Goal: Information Seeking & Learning: Learn about a topic

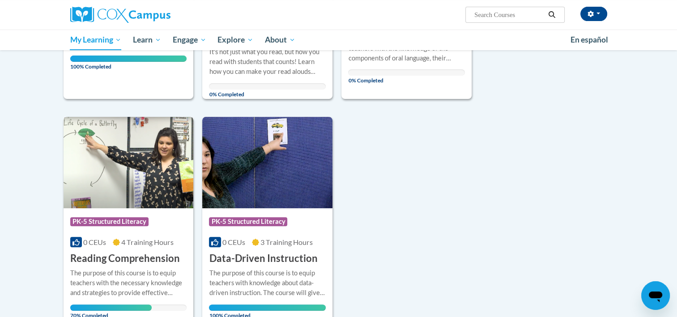
click at [124, 265] on div "More Info Open The purpose of this course is to equip teachers with the necessa…" at bounding box center [129, 291] width 130 height 52
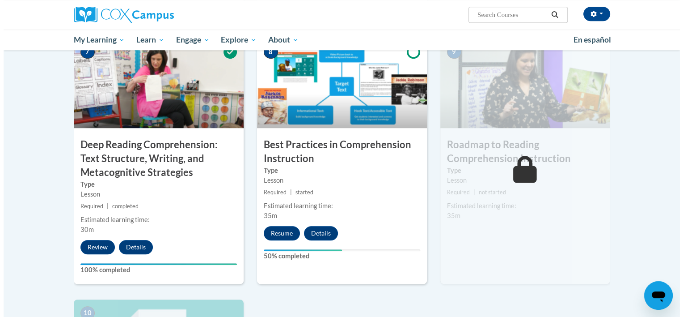
scroll to position [692, 0]
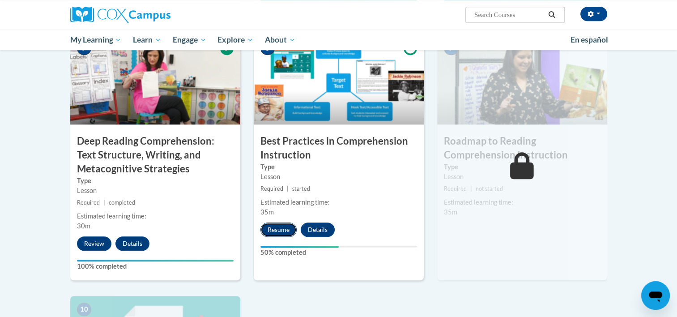
click at [288, 225] on button "Resume" at bounding box center [278, 229] width 36 height 14
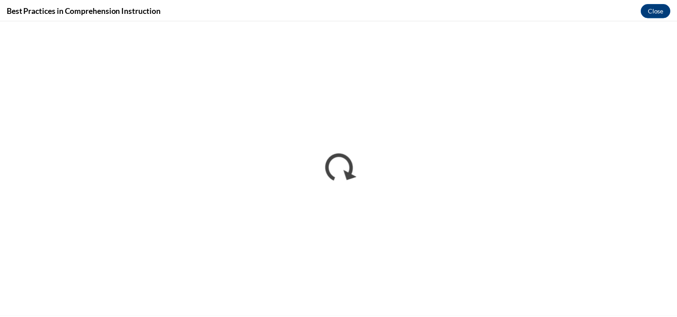
scroll to position [0, 0]
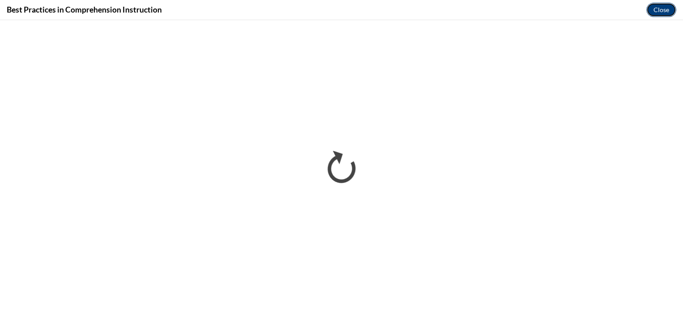
click at [662, 5] on button "Close" at bounding box center [662, 10] width 30 height 14
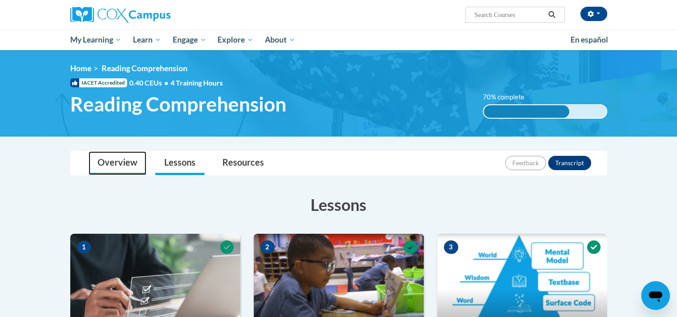
click at [117, 165] on link "Overview" at bounding box center [118, 163] width 58 height 24
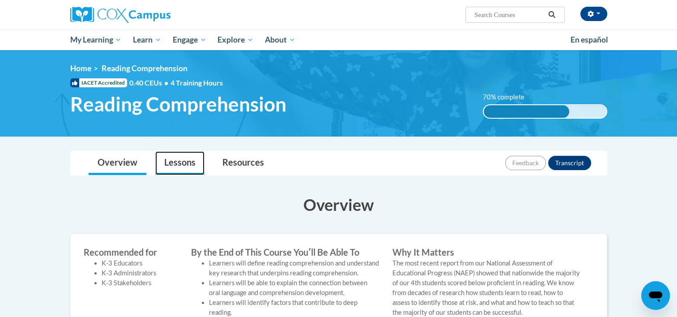
click at [187, 160] on link "Lessons" at bounding box center [179, 163] width 49 height 24
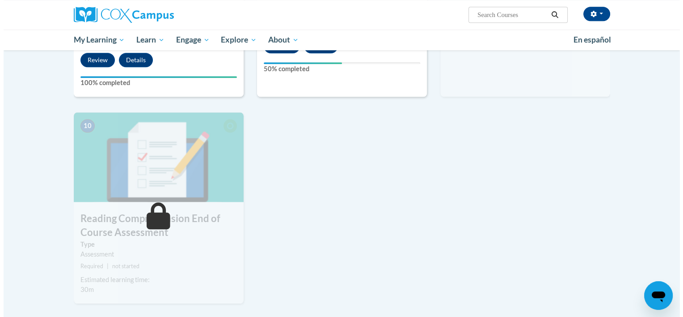
scroll to position [657, 0]
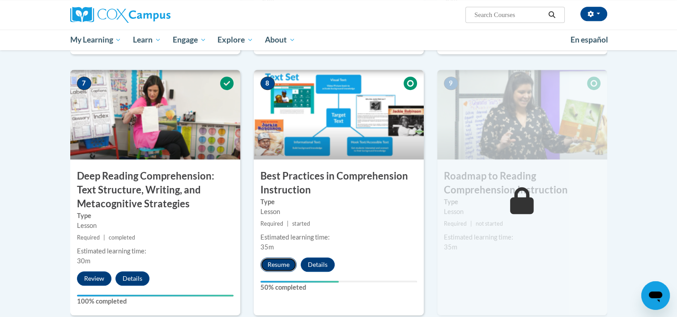
click at [276, 264] on button "Resume" at bounding box center [278, 264] width 36 height 14
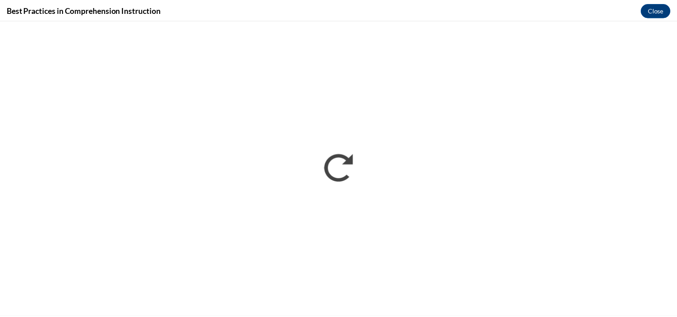
scroll to position [0, 0]
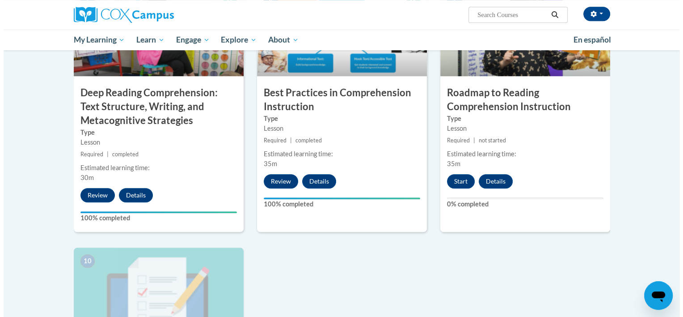
scroll to position [742, 0]
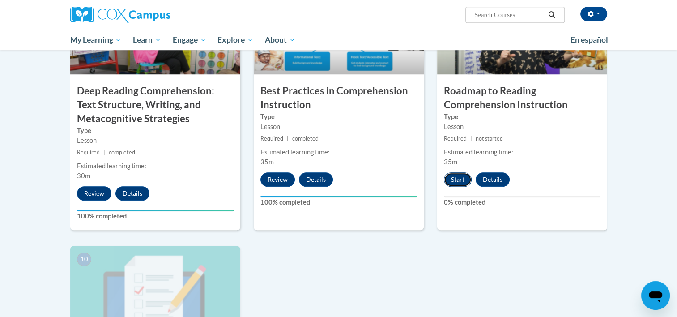
click at [461, 179] on button "Start" at bounding box center [458, 179] width 28 height 14
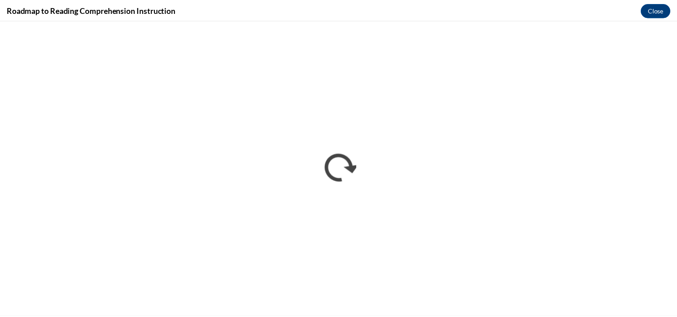
scroll to position [0, 0]
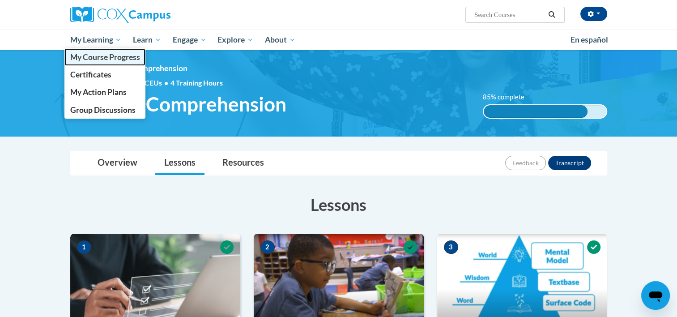
click at [92, 64] on link "My Course Progress" at bounding box center [104, 56] width 81 height 17
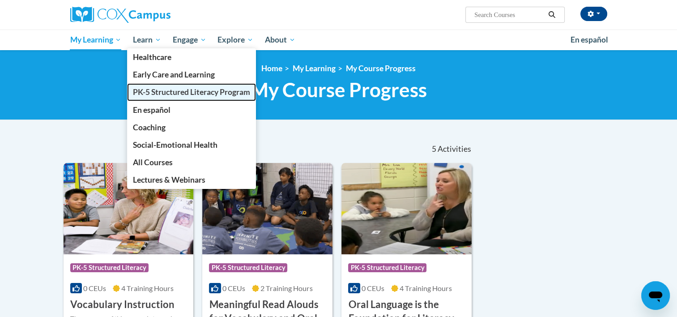
click at [174, 92] on span "PK-5 Structured Literacy Program" at bounding box center [191, 91] width 117 height 9
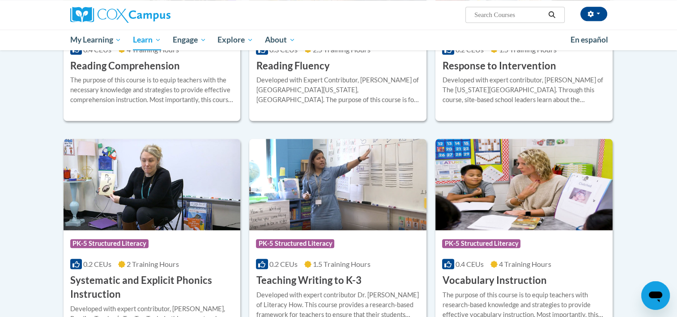
scroll to position [877, 0]
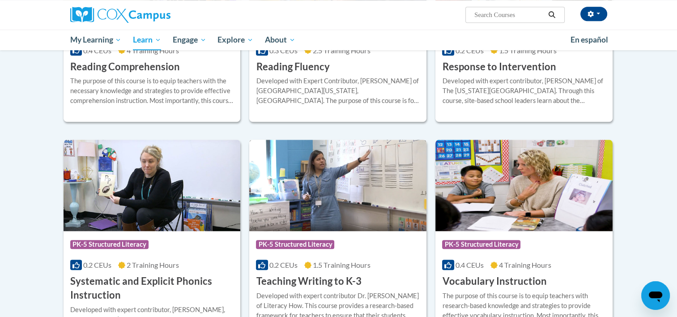
click at [338, 211] on img at bounding box center [337, 185] width 177 height 91
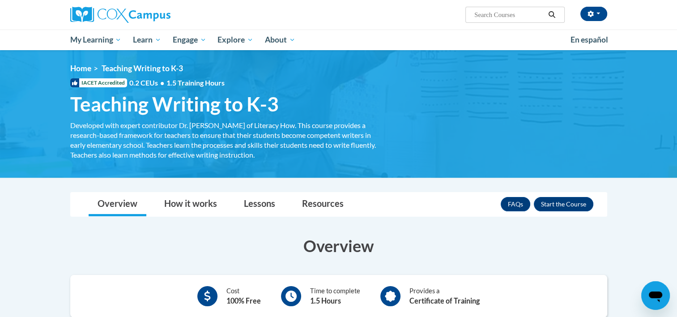
scroll to position [101, 0]
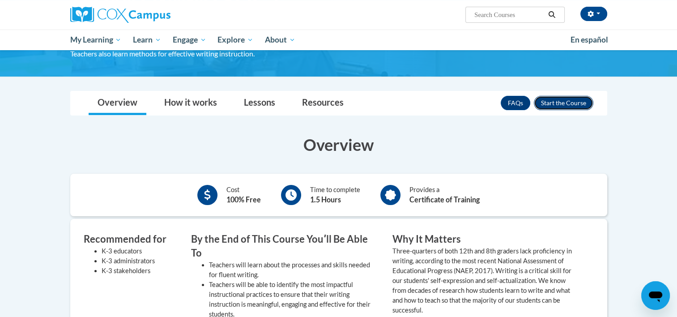
click at [568, 103] on button "Enroll" at bounding box center [563, 103] width 59 height 14
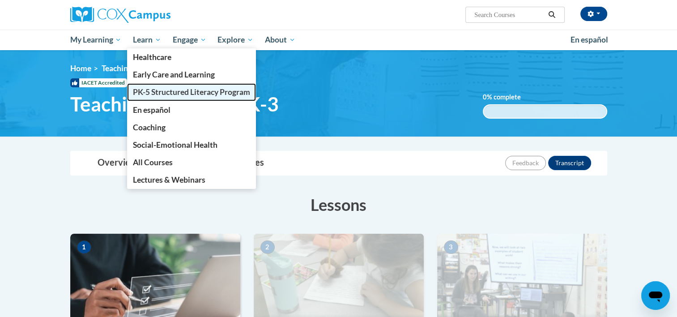
click at [158, 91] on span "PK-5 Structured Literacy Program" at bounding box center [191, 91] width 117 height 9
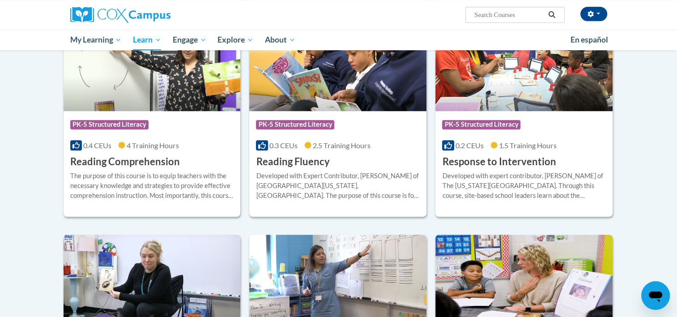
scroll to position [784, 0]
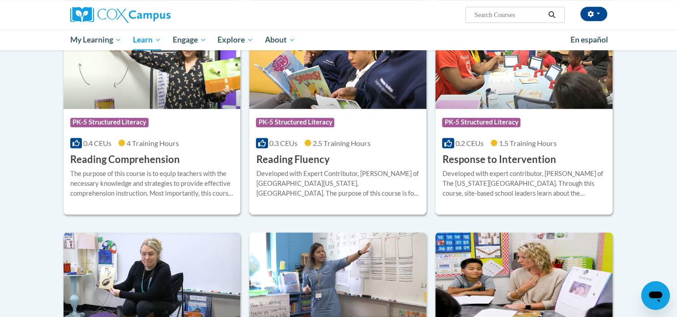
click at [362, 171] on div "Developed with Expert Contributor, [PERSON_NAME] of [GEOGRAPHIC_DATA][US_STATE]…" at bounding box center [338, 184] width 164 height 30
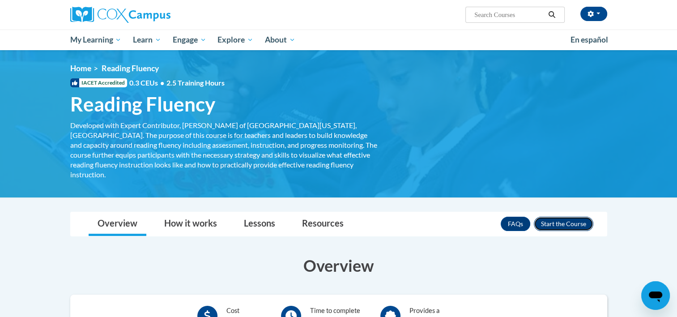
click at [565, 216] on button "Enroll" at bounding box center [563, 223] width 59 height 14
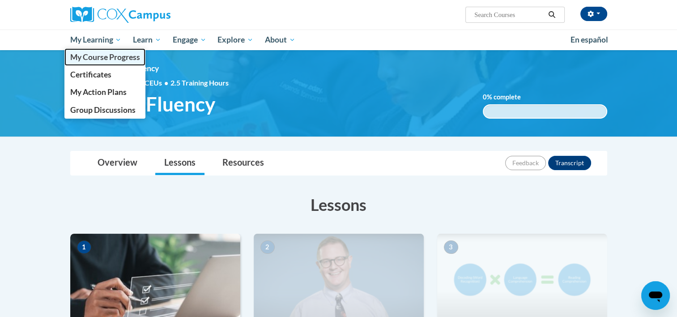
click at [100, 60] on span "My Course Progress" at bounding box center [105, 56] width 70 height 9
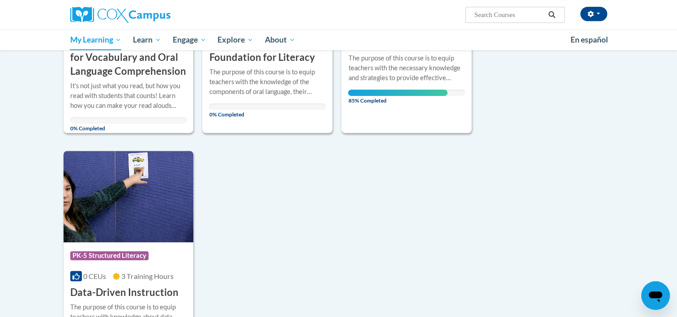
scroll to position [365, 0]
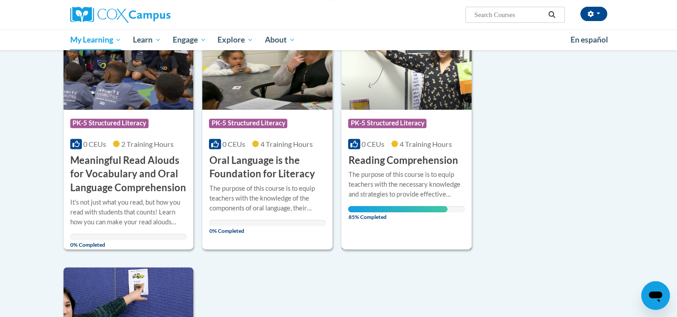
click at [433, 158] on h3 "Reading Comprehension" at bounding box center [403, 160] width 110 height 14
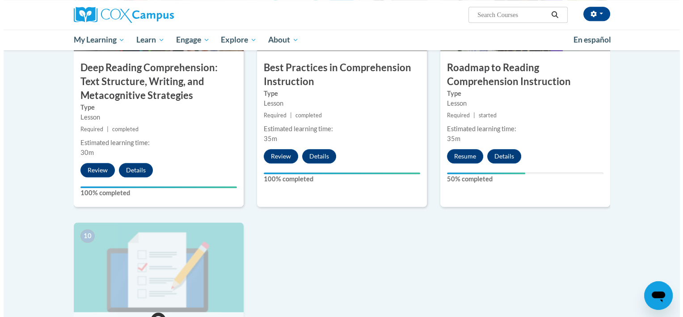
scroll to position [766, 0]
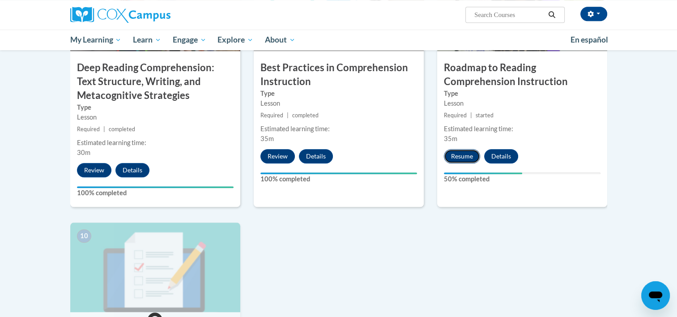
click at [465, 154] on button "Resume" at bounding box center [462, 156] width 36 height 14
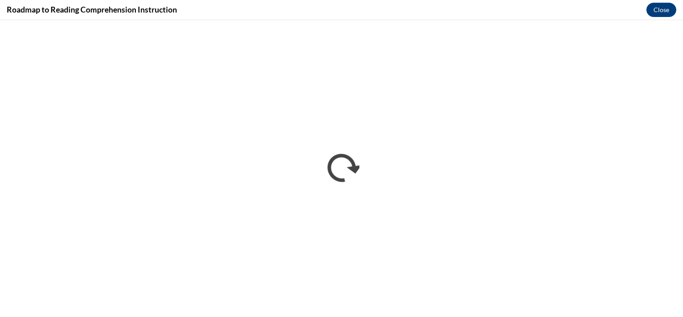
scroll to position [0, 0]
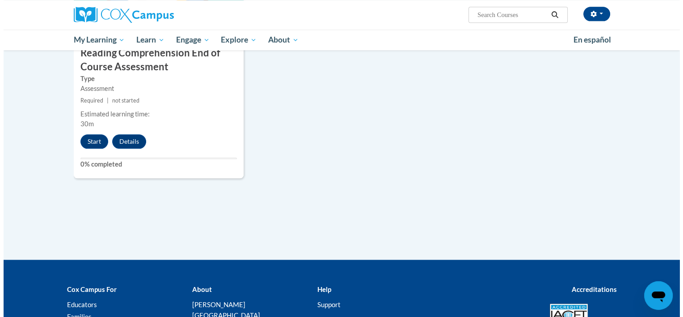
scroll to position [1062, 0]
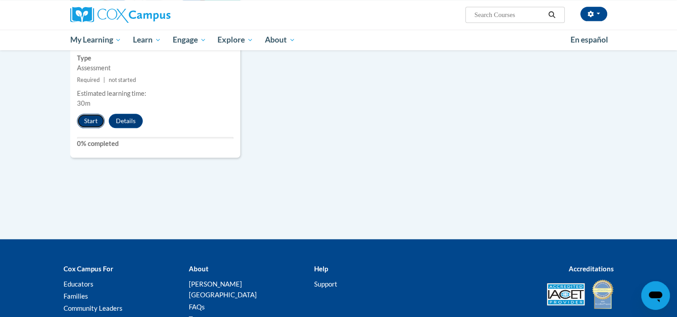
click at [92, 118] on button "Start" at bounding box center [91, 121] width 28 height 14
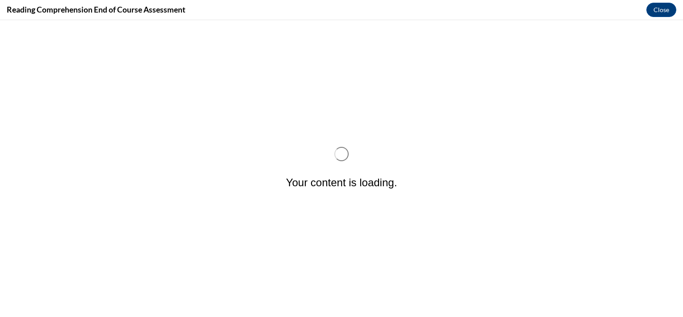
scroll to position [0, 0]
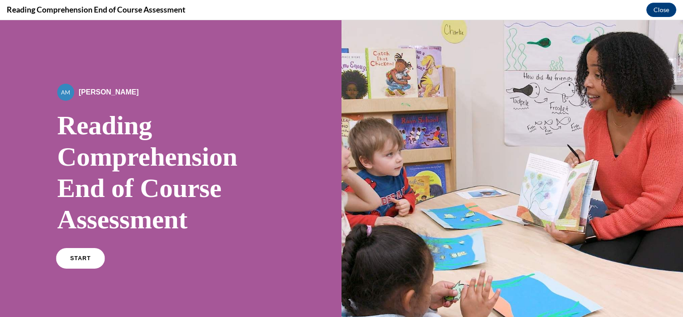
click at [74, 265] on link "START" at bounding box center [80, 258] width 49 height 21
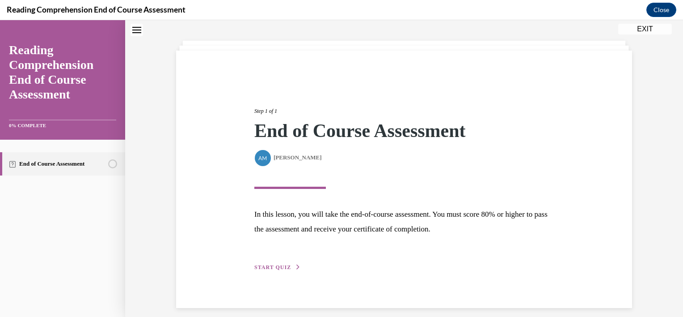
scroll to position [46, 0]
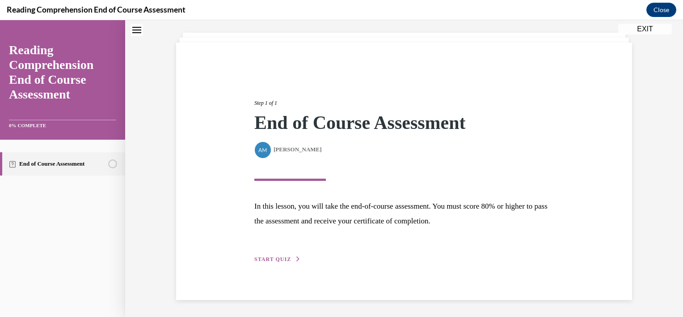
click at [278, 258] on span "START QUIZ" at bounding box center [272, 259] width 37 height 6
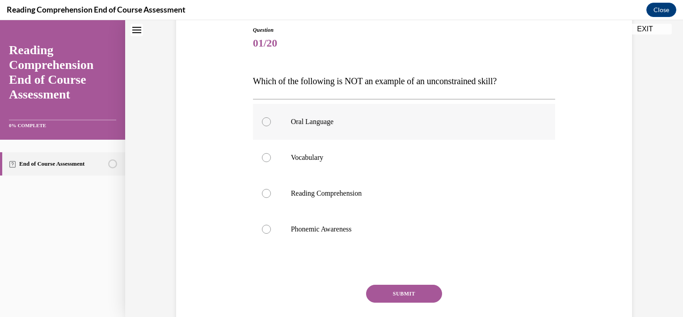
scroll to position [99, 0]
click at [325, 223] on label "Phonemic Awareness" at bounding box center [404, 229] width 303 height 36
click at [271, 224] on input "Phonemic Awareness" at bounding box center [266, 228] width 9 height 9
radio input "true"
click at [403, 293] on button "SUBMIT" at bounding box center [404, 293] width 76 height 18
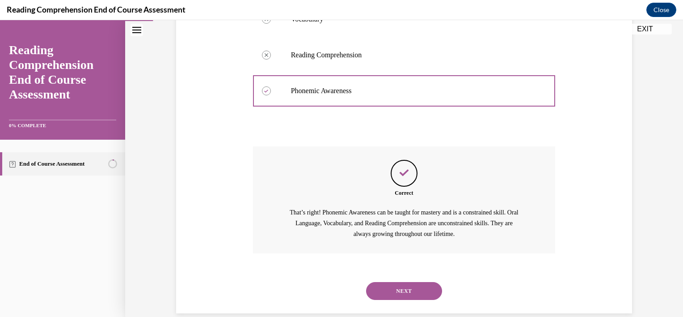
scroll to position [250, 0]
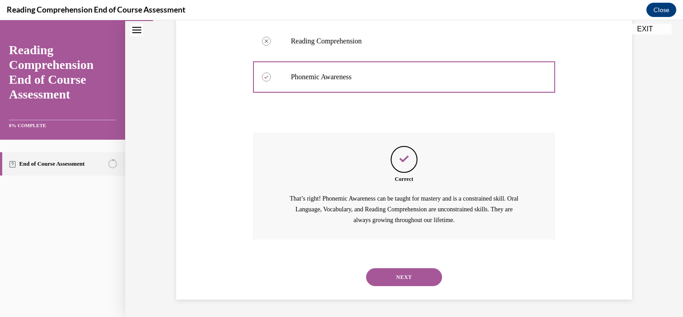
click at [394, 269] on button "NEXT" at bounding box center [404, 277] width 76 height 18
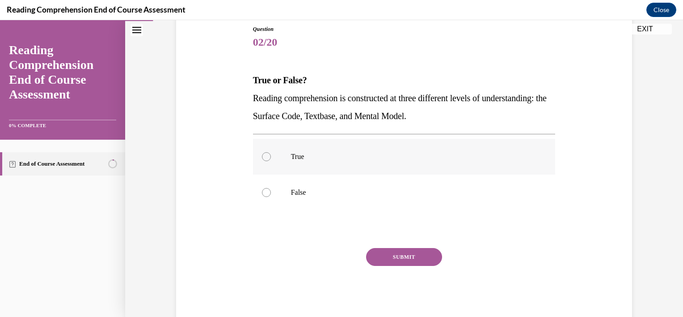
click at [284, 153] on label "True" at bounding box center [404, 157] width 303 height 36
click at [271, 153] on input "True" at bounding box center [266, 156] width 9 height 9
radio input "true"
click at [406, 254] on button "SUBMIT" at bounding box center [404, 257] width 76 height 18
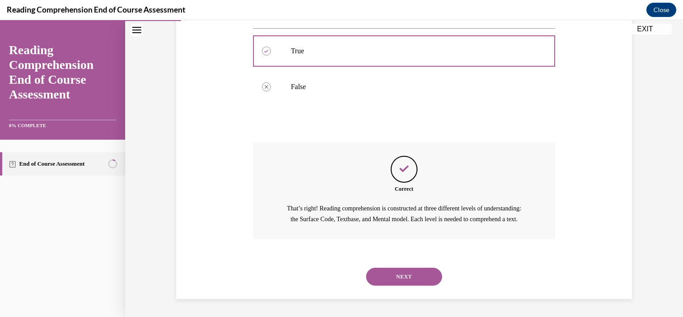
scroll to position [215, 0]
click at [401, 274] on button "NEXT" at bounding box center [404, 276] width 76 height 18
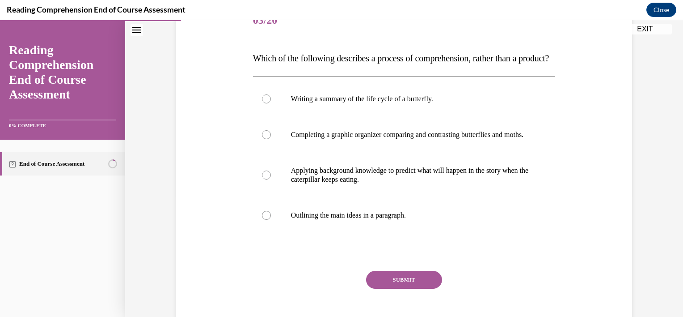
scroll to position [122, 0]
click at [392, 183] on p "Applying background knowledge to predict what will happen in the story when the…" at bounding box center [412, 174] width 242 height 18
click at [271, 179] on input "Applying background knowledge to predict what will happen in the story when the…" at bounding box center [266, 174] width 9 height 9
radio input "true"
click at [418, 288] on button "SUBMIT" at bounding box center [404, 279] width 76 height 18
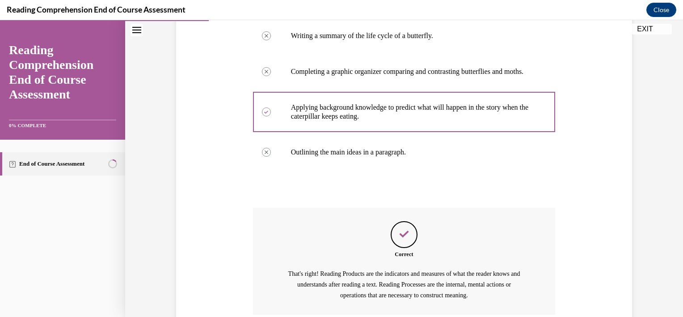
scroll to position [286, 0]
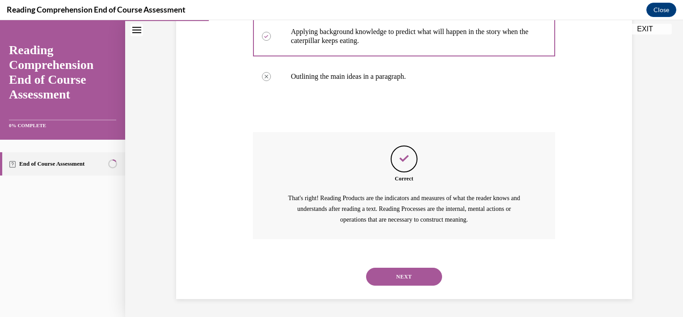
click at [402, 276] on button "NEXT" at bounding box center [404, 276] width 76 height 18
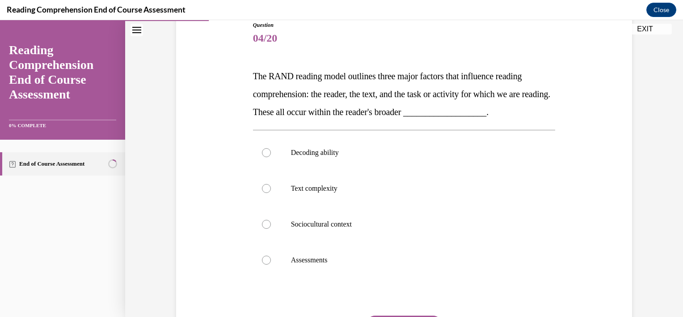
scroll to position [104, 0]
click at [320, 221] on p "Sociocultural context" at bounding box center [412, 223] width 242 height 9
click at [271, 221] on input "Sociocultural context" at bounding box center [266, 223] width 9 height 9
radio input "true"
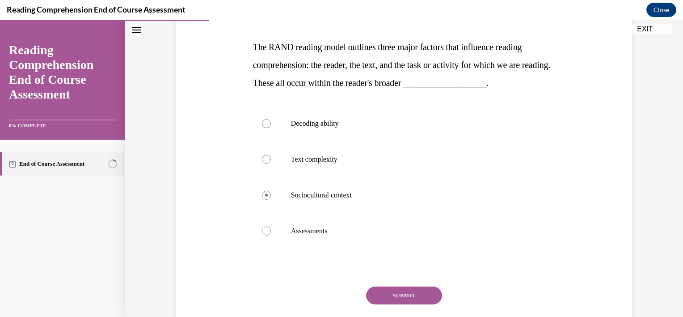
click at [383, 299] on button "SUBMIT" at bounding box center [404, 295] width 76 height 18
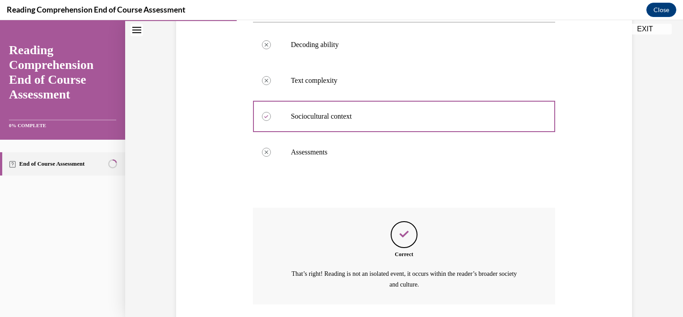
scroll to position [276, 0]
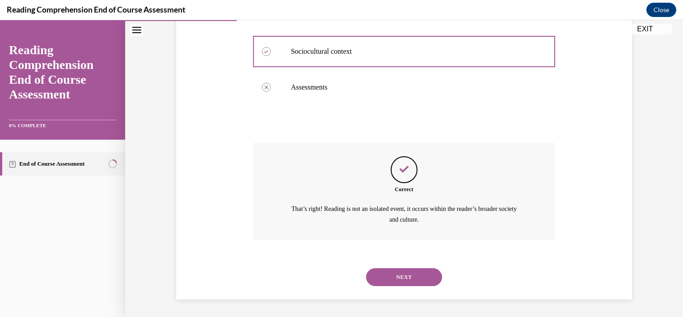
click at [397, 283] on button "NEXT" at bounding box center [404, 277] width 76 height 18
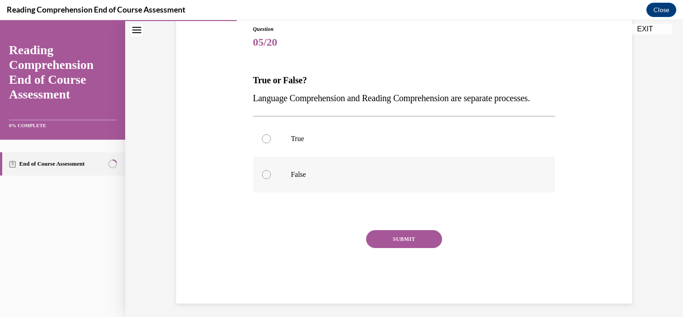
click at [282, 192] on label "False" at bounding box center [404, 175] width 303 height 36
click at [271, 179] on input "False" at bounding box center [266, 174] width 9 height 9
radio input "true"
click at [404, 248] on button "SUBMIT" at bounding box center [404, 239] width 76 height 18
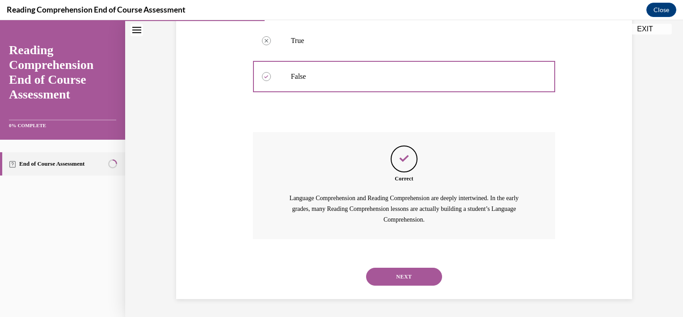
scroll to position [215, 0]
click at [394, 272] on button "NEXT" at bounding box center [404, 276] width 76 height 18
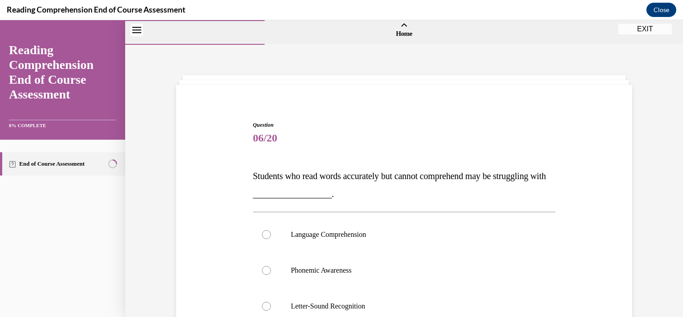
scroll to position [81, 0]
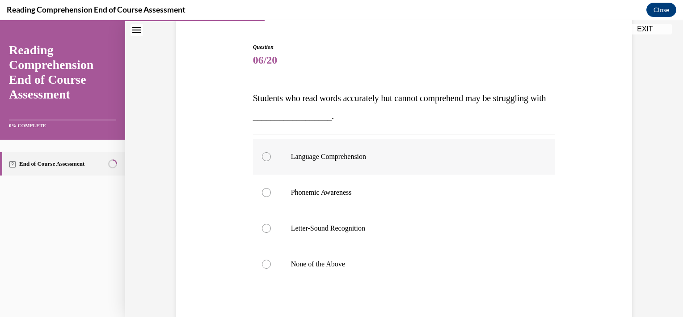
click at [361, 159] on p "Language Comprehension" at bounding box center [412, 156] width 242 height 9
click at [271, 159] on input "Language Comprehension" at bounding box center [266, 156] width 9 height 9
radio input "true"
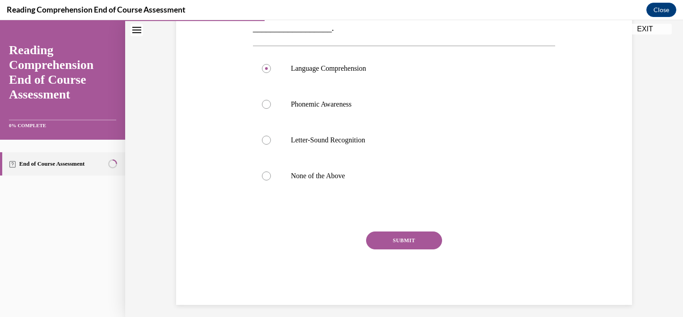
click at [399, 242] on button "SUBMIT" at bounding box center [404, 240] width 76 height 18
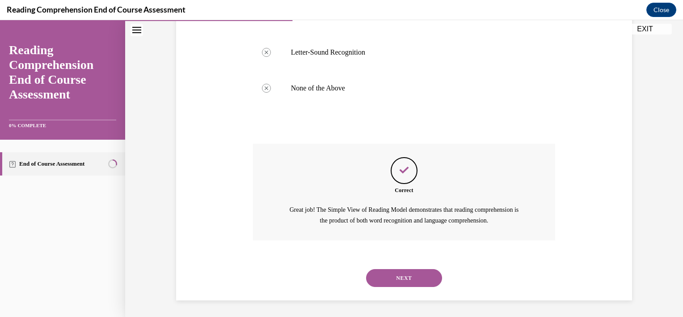
scroll to position [258, 0]
click at [377, 275] on button "NEXT" at bounding box center [404, 277] width 76 height 18
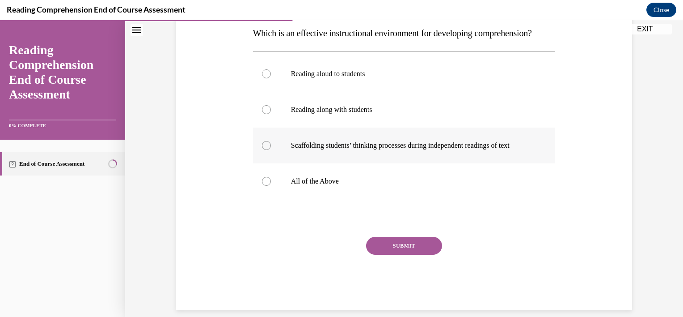
scroll to position [150, 0]
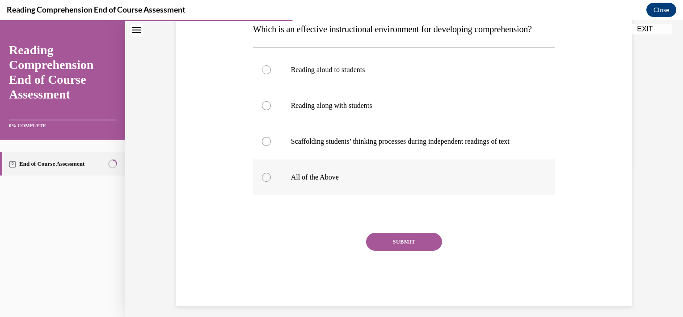
click at [324, 182] on p "All of the Above" at bounding box center [412, 177] width 242 height 9
click at [271, 182] on input "All of the Above" at bounding box center [266, 177] width 9 height 9
radio input "true"
click at [402, 250] on button "SUBMIT" at bounding box center [404, 242] width 76 height 18
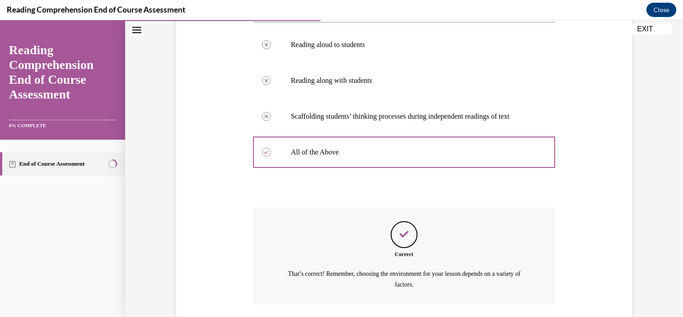
scroll to position [258, 0]
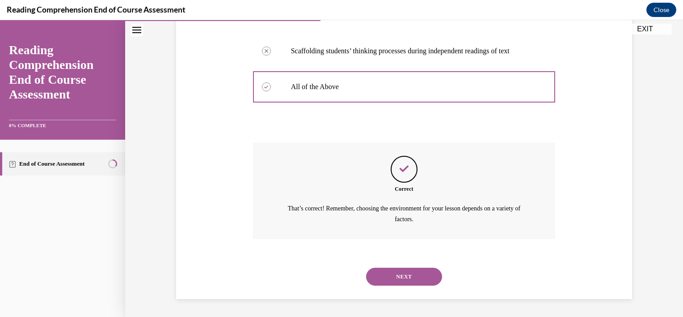
click at [403, 273] on button "NEXT" at bounding box center [404, 276] width 76 height 18
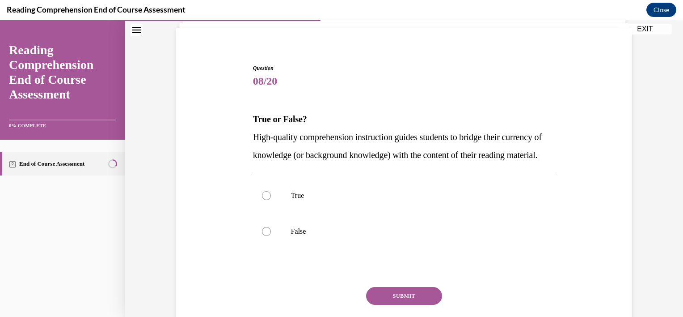
scroll to position [64, 0]
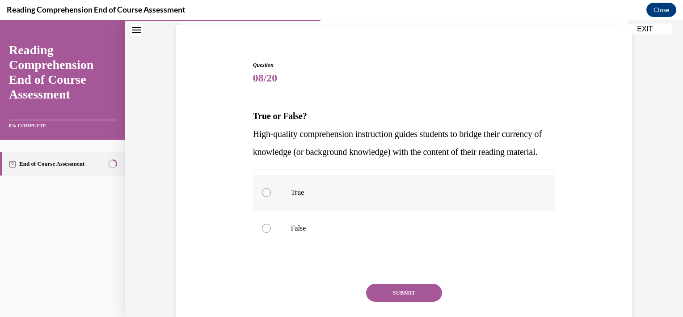
click at [329, 197] on p "True" at bounding box center [412, 192] width 242 height 9
click at [271, 197] on input "True" at bounding box center [266, 192] width 9 height 9
radio input "true"
click at [401, 301] on button "SUBMIT" at bounding box center [404, 293] width 76 height 18
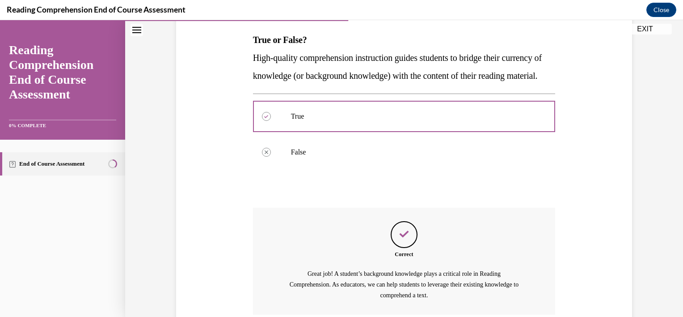
scroll to position [233, 0]
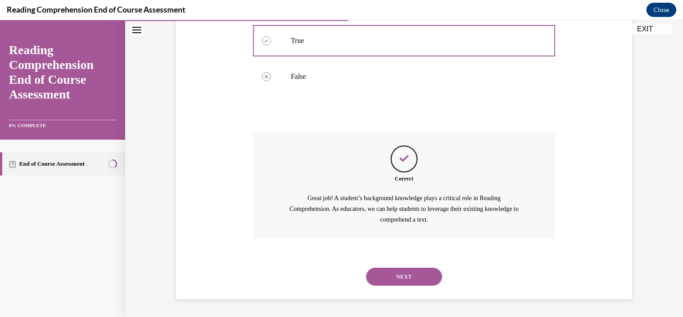
click at [400, 273] on button "NEXT" at bounding box center [404, 276] width 76 height 18
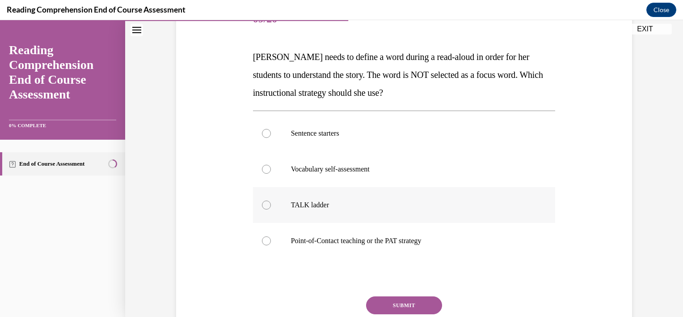
scroll to position [123, 0]
click at [332, 238] on p "Point-of-Contact teaching or the PAT strategy" at bounding box center [412, 240] width 242 height 9
click at [271, 238] on input "Point-of-Contact teaching or the PAT strategy" at bounding box center [266, 240] width 9 height 9
radio input "true"
click at [406, 297] on button "SUBMIT" at bounding box center [404, 305] width 76 height 18
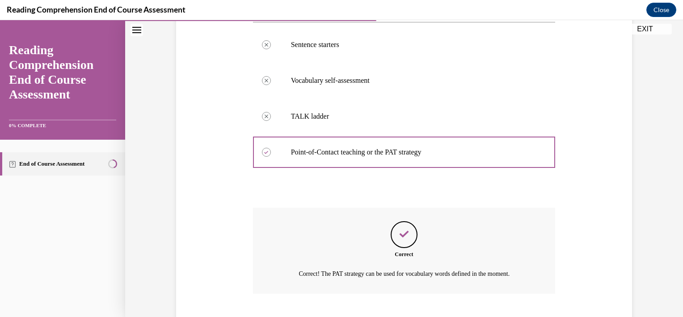
scroll to position [265, 0]
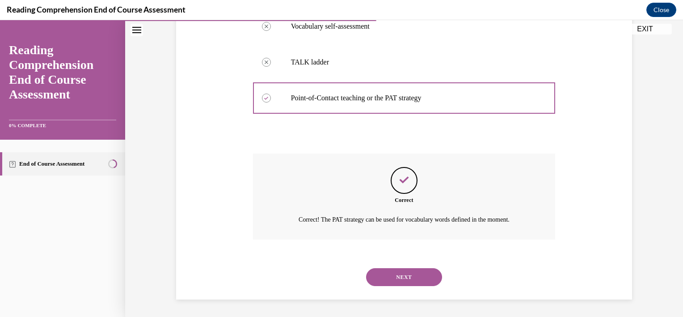
click at [395, 273] on button "NEXT" at bounding box center [404, 277] width 76 height 18
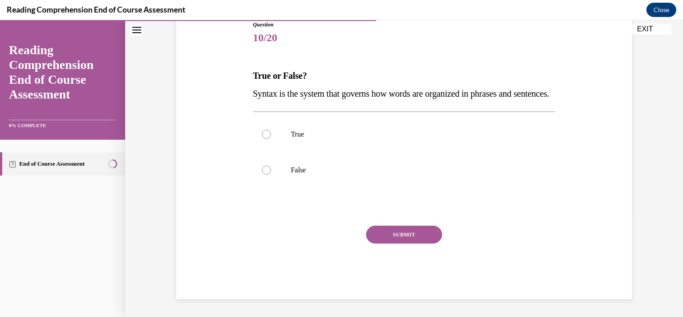
scroll to position [99, 0]
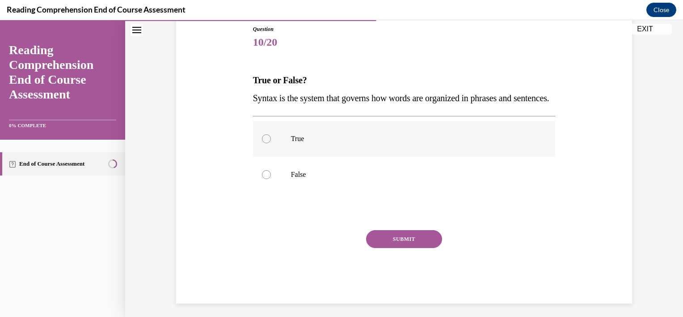
click at [302, 157] on label "True" at bounding box center [404, 139] width 303 height 36
click at [271, 143] on input "True" at bounding box center [266, 138] width 9 height 9
radio input "true"
click at [384, 248] on button "SUBMIT" at bounding box center [404, 239] width 76 height 18
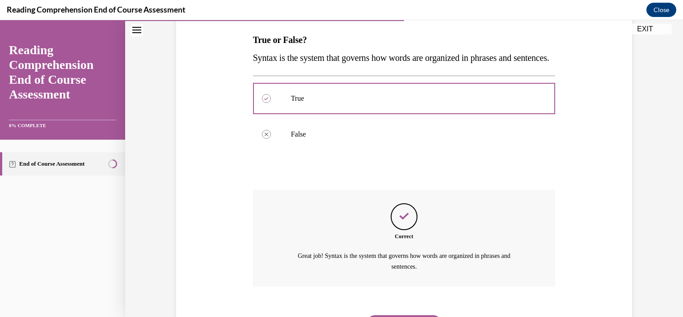
scroll to position [204, 0]
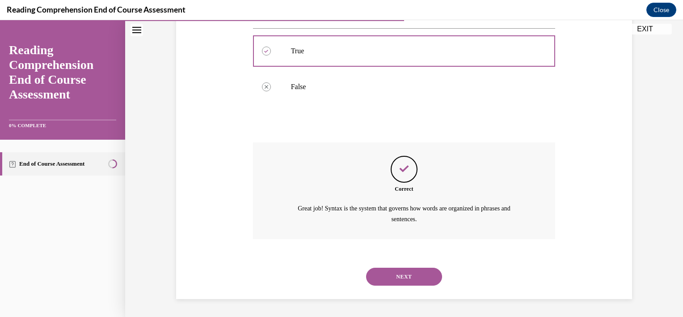
click at [403, 281] on button "NEXT" at bounding box center [404, 276] width 76 height 18
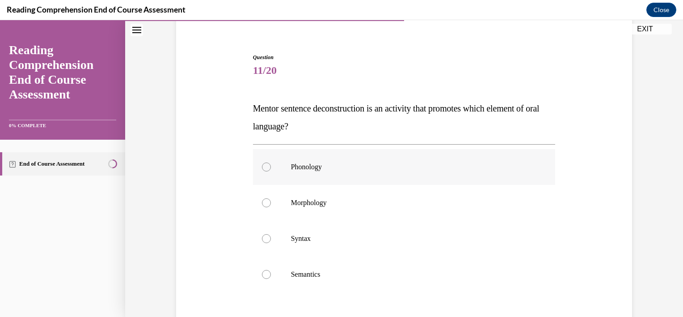
scroll to position [82, 0]
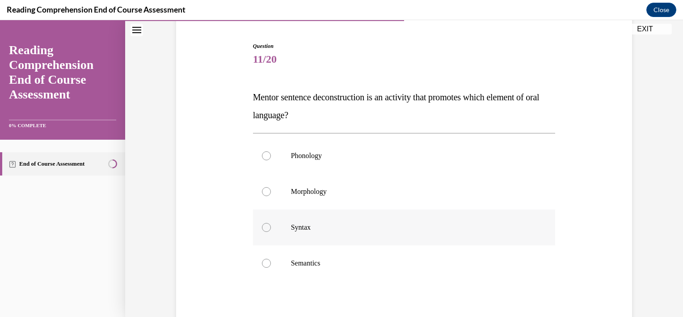
click at [325, 225] on p "Syntax" at bounding box center [412, 227] width 242 height 9
click at [271, 225] on input "Syntax" at bounding box center [266, 227] width 9 height 9
radio input "true"
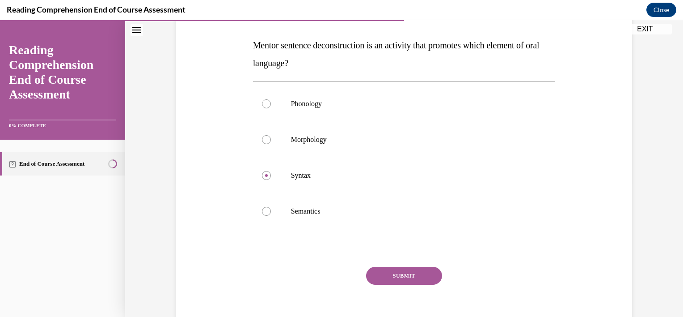
click at [383, 272] on button "SUBMIT" at bounding box center [404, 276] width 76 height 18
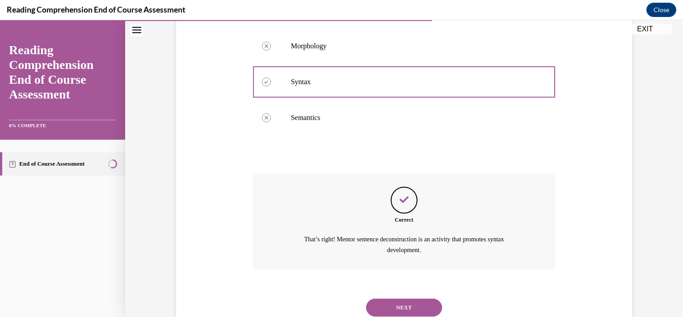
scroll to position [258, 0]
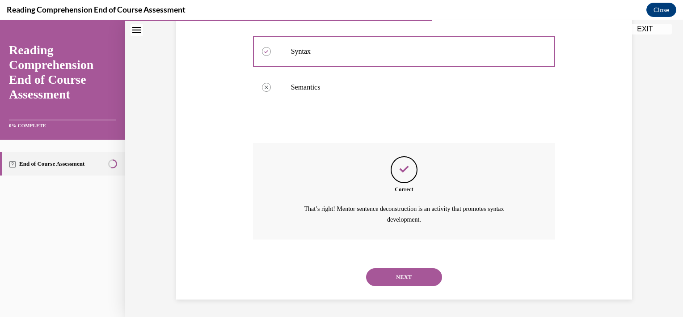
click at [397, 275] on button "NEXT" at bounding box center [404, 277] width 76 height 18
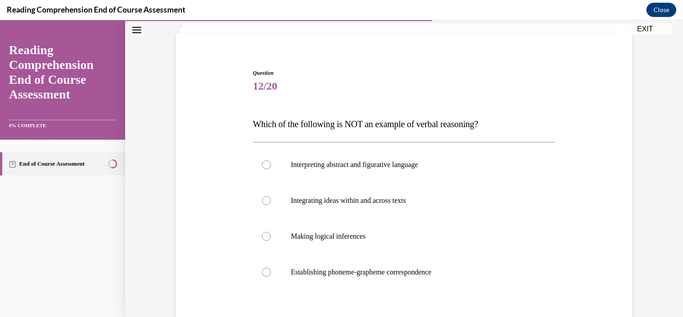
scroll to position [63, 0]
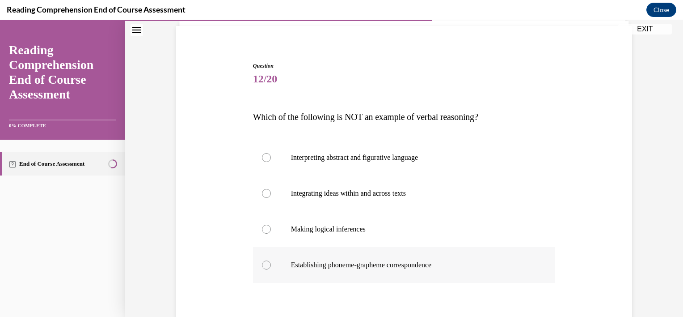
click at [371, 269] on p "Establishing phoneme-grapheme correspondence" at bounding box center [412, 264] width 242 height 9
click at [271, 269] on input "Establishing phoneme-grapheme correspondence" at bounding box center [266, 264] width 9 height 9
radio input "true"
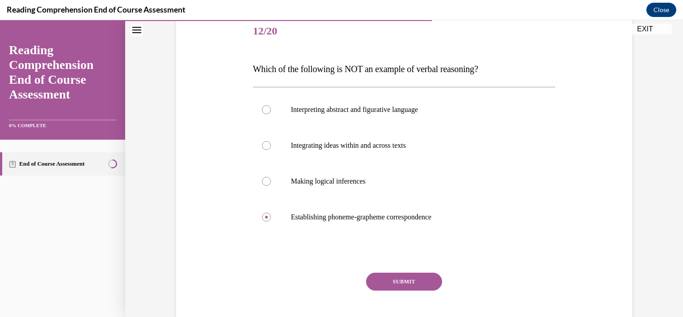
click at [383, 278] on button "SUBMIT" at bounding box center [404, 281] width 76 height 18
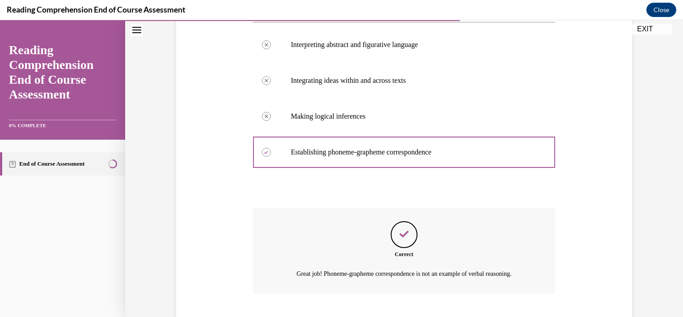
scroll to position [229, 0]
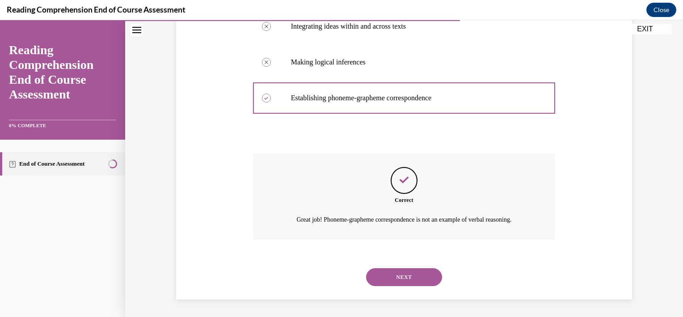
click at [408, 270] on button "NEXT" at bounding box center [404, 277] width 76 height 18
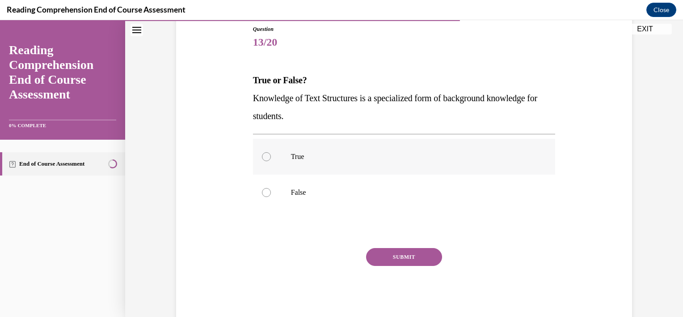
click at [289, 161] on label "True" at bounding box center [404, 157] width 303 height 36
click at [271, 161] on input "True" at bounding box center [266, 156] width 9 height 9
radio input "true"
click at [397, 254] on button "SUBMIT" at bounding box center [404, 257] width 76 height 18
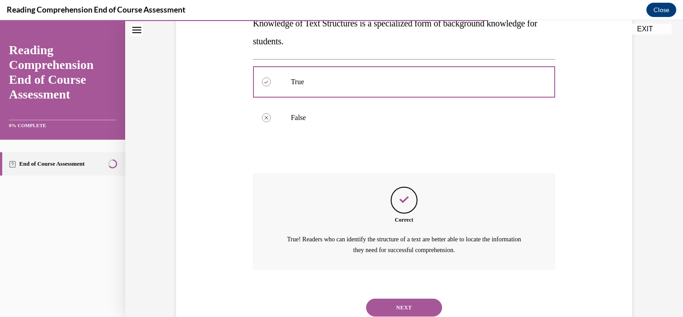
scroll to position [204, 0]
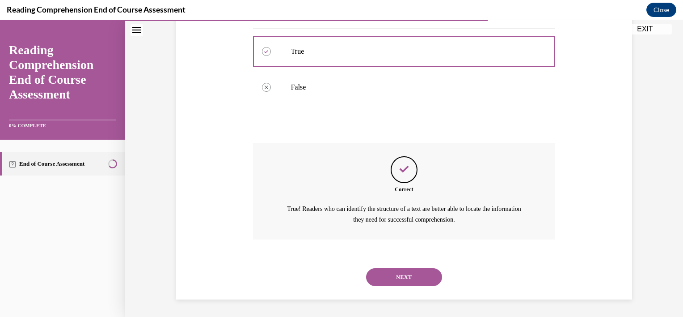
click at [401, 276] on button "NEXT" at bounding box center [404, 277] width 76 height 18
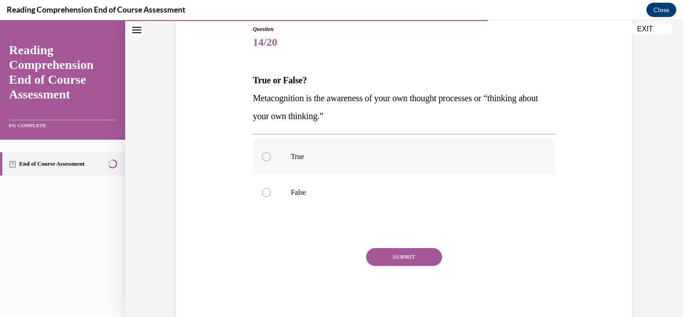
click at [300, 156] on p "True" at bounding box center [412, 156] width 242 height 9
click at [271, 156] on input "True" at bounding box center [266, 156] width 9 height 9
radio input "true"
click at [390, 255] on button "SUBMIT" at bounding box center [404, 257] width 76 height 18
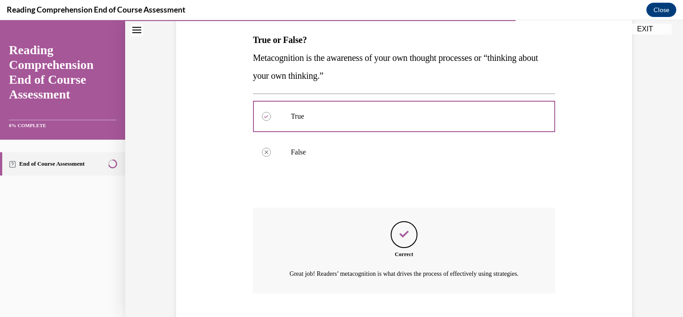
scroll to position [204, 0]
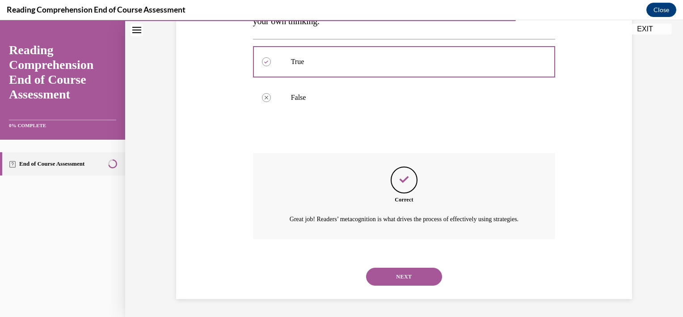
click at [395, 277] on button "NEXT" at bounding box center [404, 276] width 76 height 18
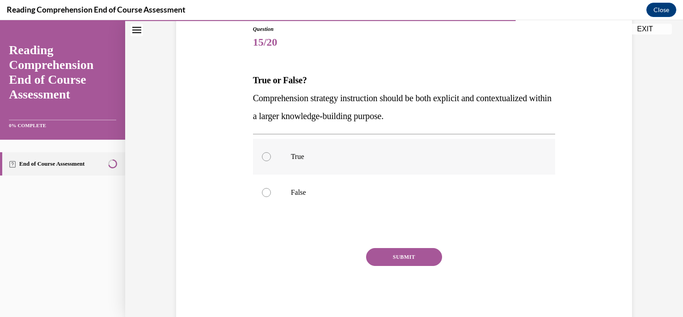
click at [329, 158] on p "True" at bounding box center [412, 156] width 242 height 9
click at [271, 158] on input "True" at bounding box center [266, 156] width 9 height 9
radio input "true"
click at [407, 250] on button "SUBMIT" at bounding box center [404, 257] width 76 height 18
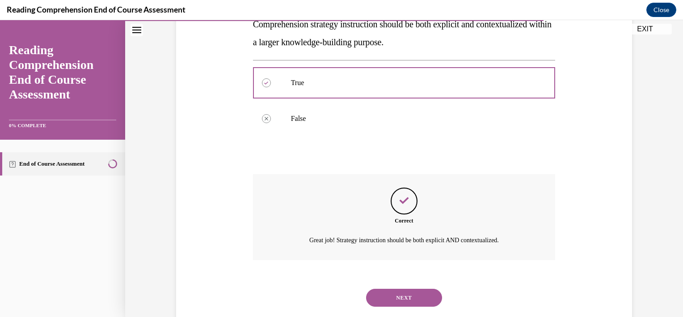
scroll to position [194, 0]
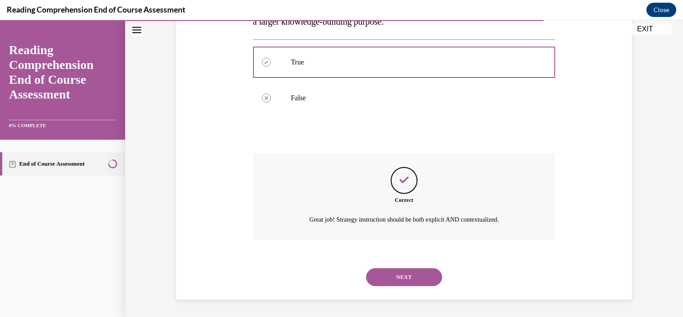
click at [414, 270] on button "NEXT" at bounding box center [404, 277] width 76 height 18
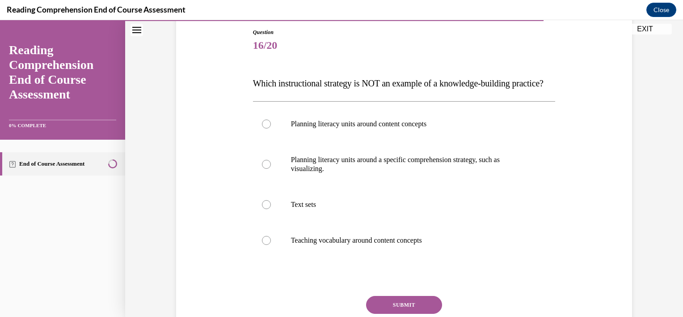
scroll to position [97, 0]
click at [360, 173] on p "Planning literacy units around a specific comprehension strategy, such as visua…" at bounding box center [412, 164] width 242 height 18
click at [271, 168] on input "Planning literacy units around a specific comprehension strategy, such as visua…" at bounding box center [266, 163] width 9 height 9
radio input "true"
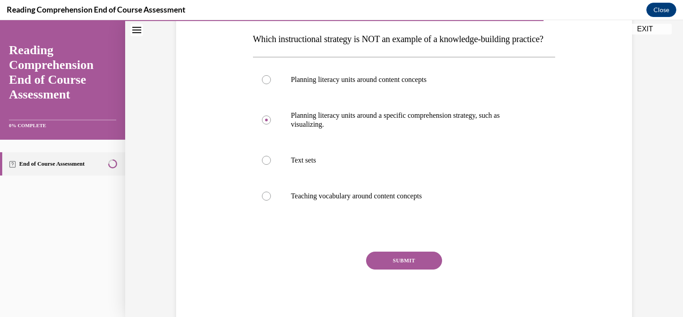
click at [401, 269] on button "SUBMIT" at bounding box center [404, 260] width 76 height 18
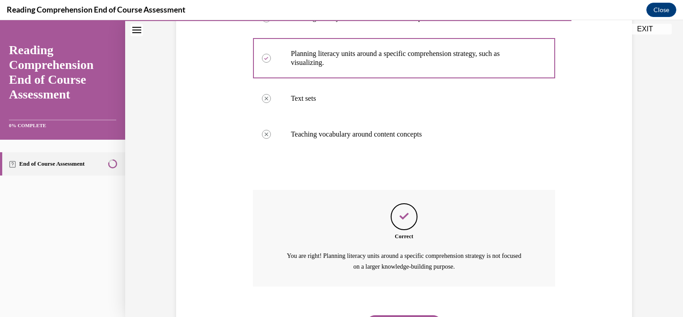
scroll to position [267, 0]
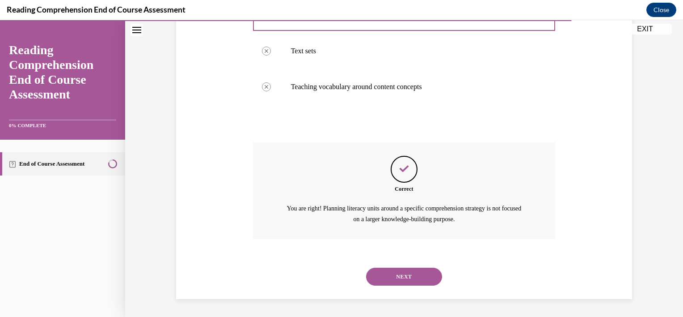
click at [417, 276] on button "NEXT" at bounding box center [404, 276] width 76 height 18
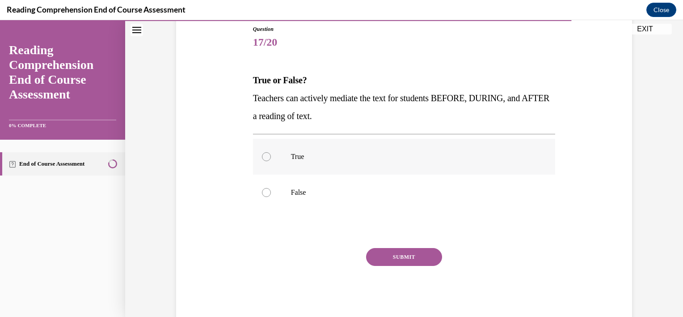
click at [301, 149] on label "True" at bounding box center [404, 157] width 303 height 36
click at [271, 152] on input "True" at bounding box center [266, 156] width 9 height 9
radio input "true"
click at [406, 255] on button "SUBMIT" at bounding box center [404, 257] width 76 height 18
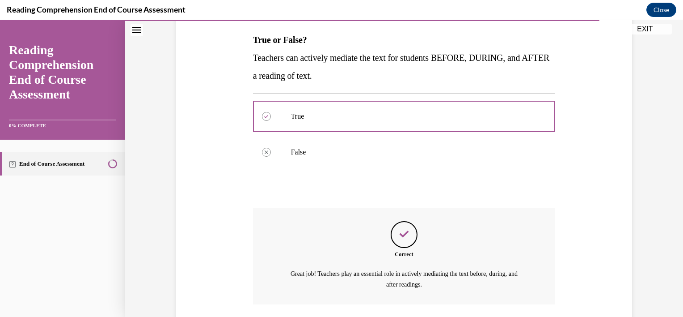
scroll to position [204, 0]
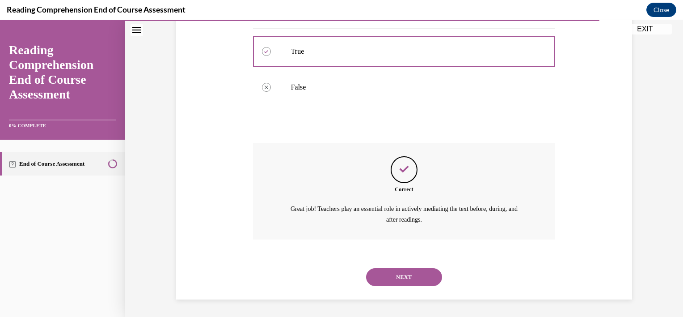
click at [417, 270] on button "NEXT" at bounding box center [404, 277] width 76 height 18
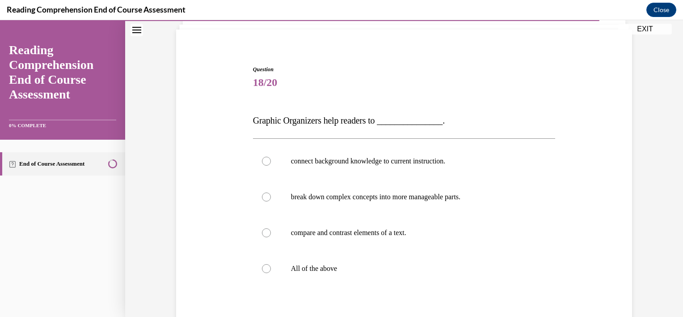
scroll to position [60, 0]
click at [370, 270] on p "All of the above" at bounding box center [412, 267] width 242 height 9
click at [271, 270] on input "All of the above" at bounding box center [266, 267] width 9 height 9
radio input "true"
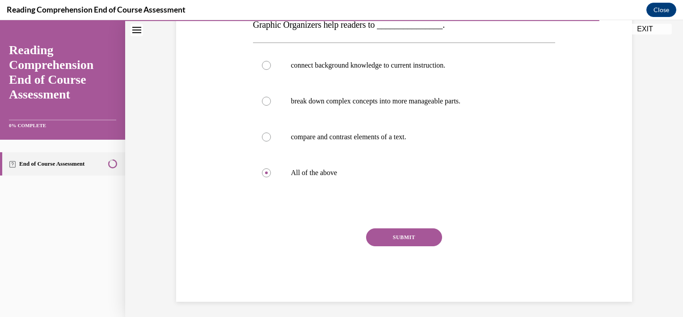
click at [397, 237] on button "SUBMIT" at bounding box center [404, 237] width 76 height 18
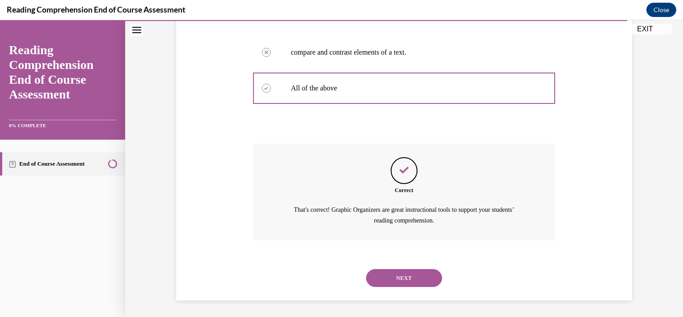
scroll to position [240, 0]
click at [414, 275] on button "NEXT" at bounding box center [404, 277] width 76 height 18
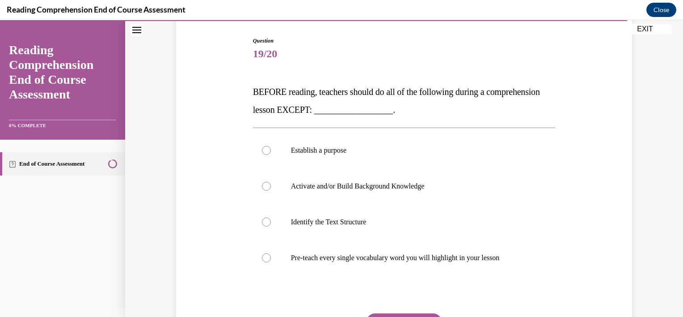
scroll to position [89, 0]
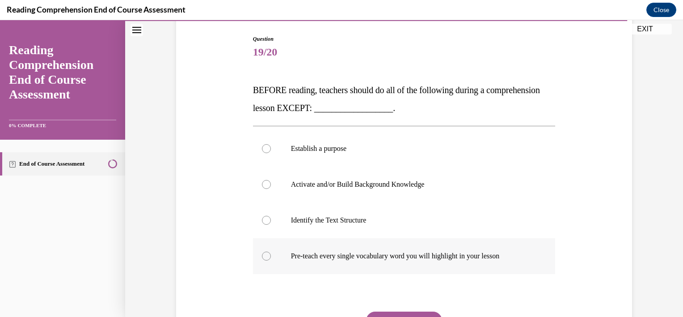
click at [411, 260] on label "Pre-teach every single vocabulary word you will highlight in your lesson" at bounding box center [404, 256] width 303 height 36
click at [271, 260] on input "Pre-teach every single vocabulary word you will highlight in your lesson" at bounding box center [266, 255] width 9 height 9
radio input "true"
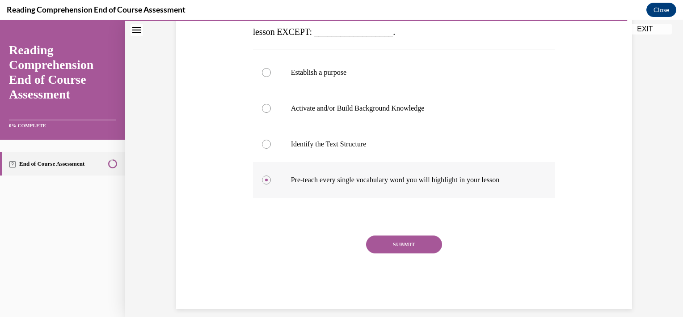
scroll to position [166, 0]
click at [399, 242] on button "SUBMIT" at bounding box center [404, 244] width 76 height 18
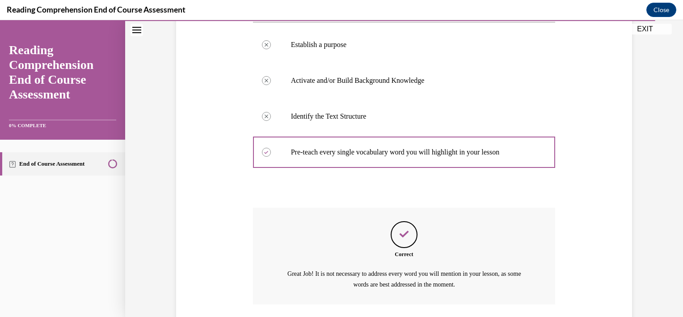
scroll to position [258, 0]
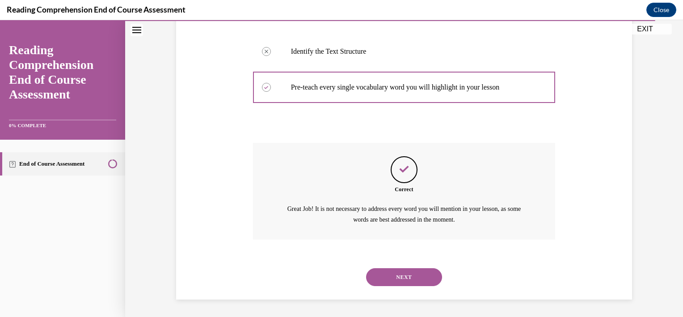
click at [416, 275] on button "NEXT" at bounding box center [404, 277] width 76 height 18
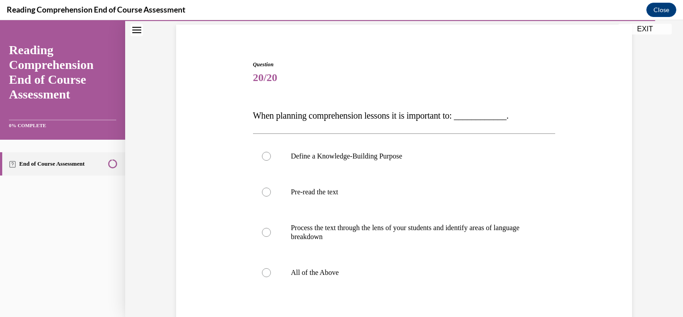
scroll to position [68, 0]
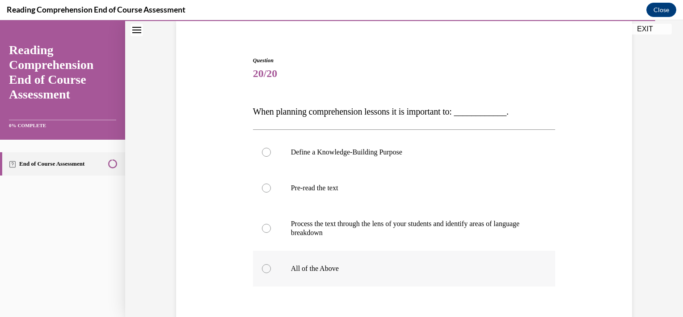
click at [355, 258] on label "All of the Above" at bounding box center [404, 268] width 303 height 36
click at [271, 264] on input "All of the Above" at bounding box center [266, 268] width 9 height 9
radio input "true"
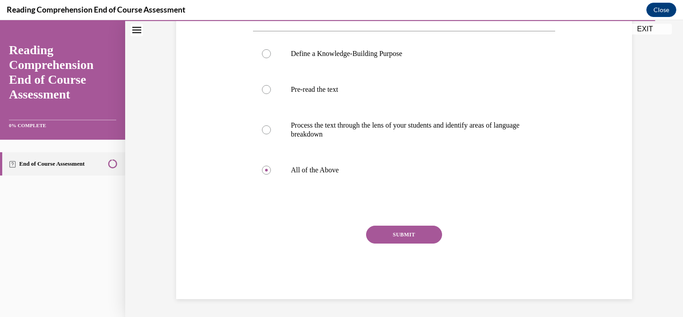
click at [387, 239] on button "SUBMIT" at bounding box center [404, 234] width 76 height 18
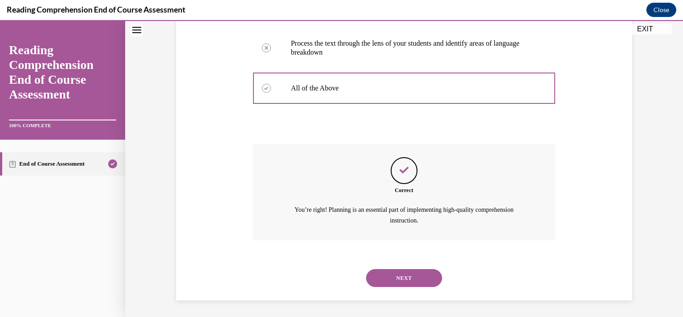
scroll to position [249, 0]
click at [406, 274] on button "NEXT" at bounding box center [404, 277] width 76 height 18
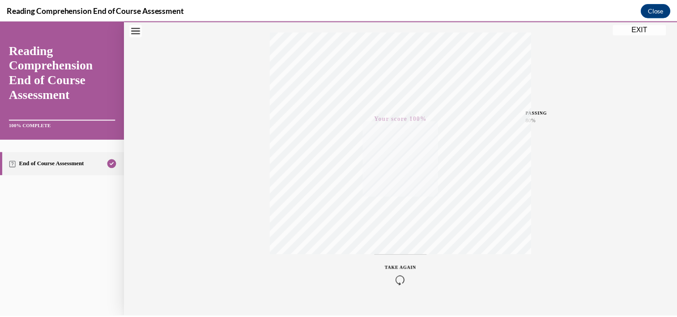
scroll to position [161, 0]
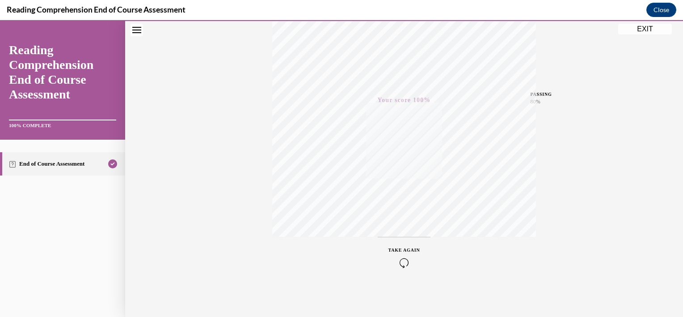
click at [639, 27] on button "EXIT" at bounding box center [646, 29] width 54 height 11
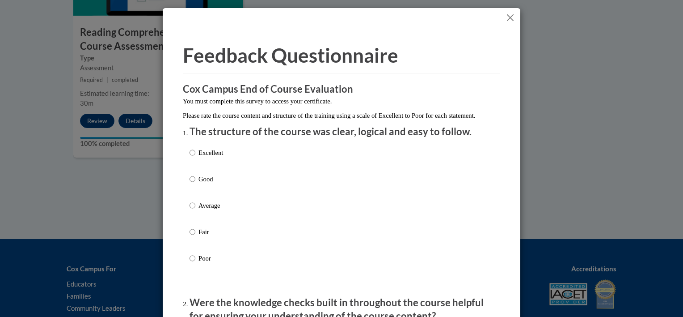
click at [505, 13] on button "Close" at bounding box center [510, 17] width 11 height 11
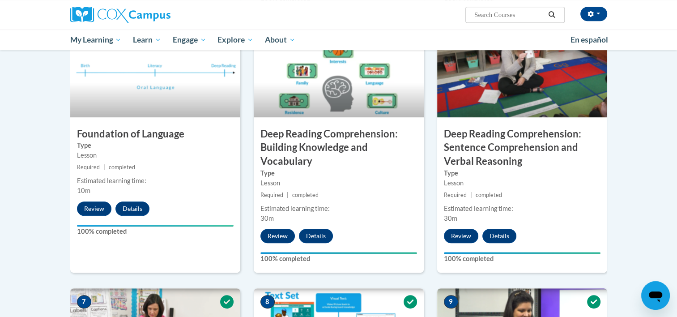
scroll to position [0, 0]
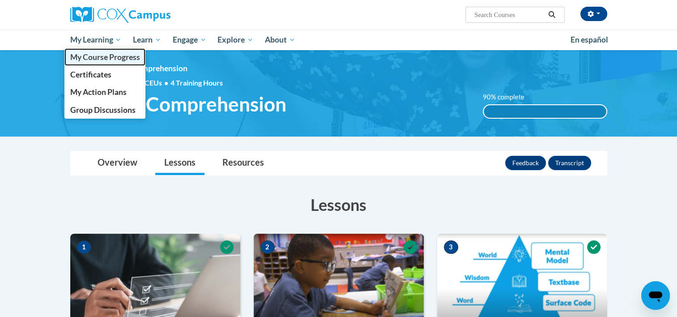
click at [97, 55] on span "My Course Progress" at bounding box center [105, 56] width 70 height 9
